Goal: Book appointment/travel/reservation

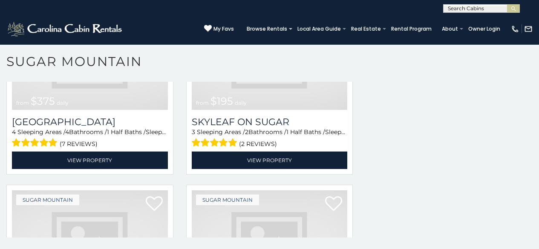
scroll to position [389, 0]
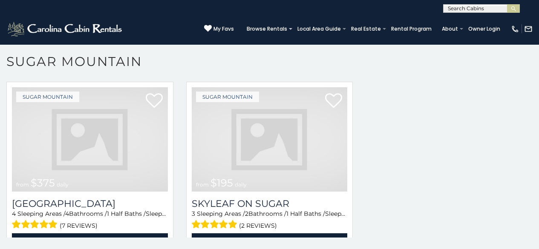
click at [236, 181] on span "daily" at bounding box center [241, 184] width 12 height 6
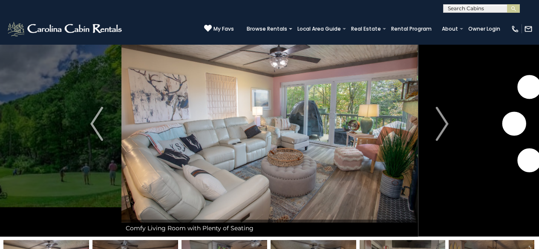
scroll to position [34, 0]
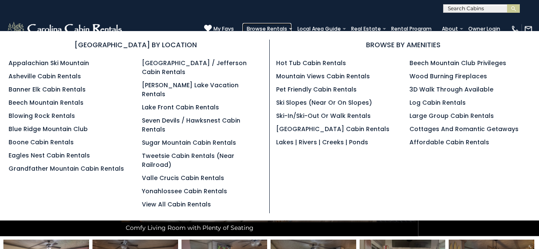
click at [291, 24] on link "Browse Rentals" at bounding box center [266, 29] width 49 height 12
